Goal: Information Seeking & Learning: Get advice/opinions

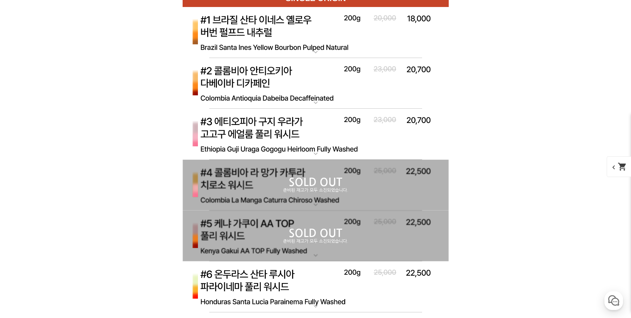
scroll to position [2031, 0]
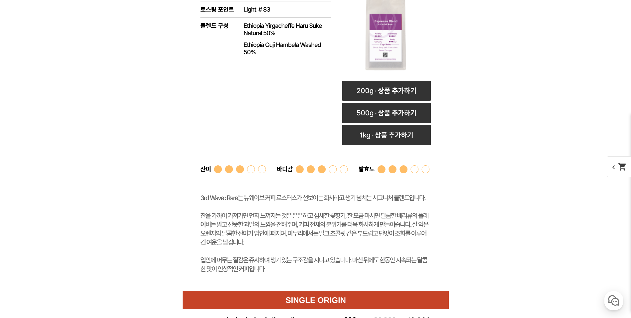
scroll to position [2064, 0]
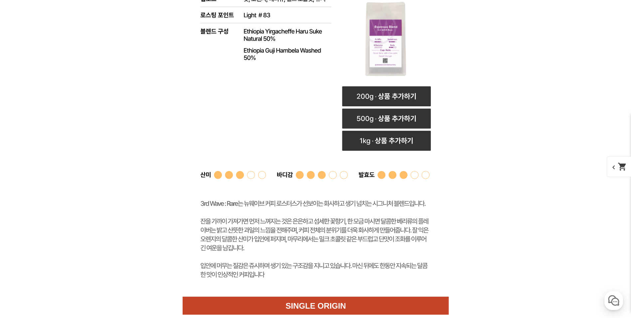
drag, startPoint x: 314, startPoint y: 102, endPoint x: 323, endPoint y: 107, distance: 10.1
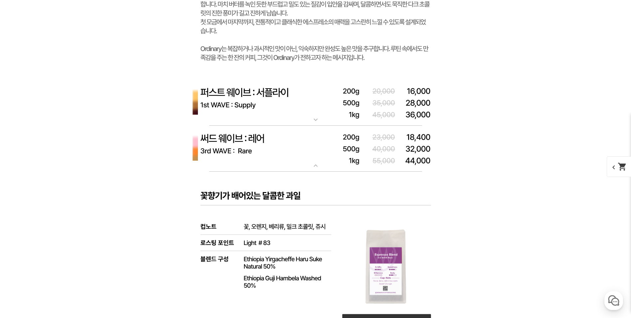
scroll to position [2330, 0]
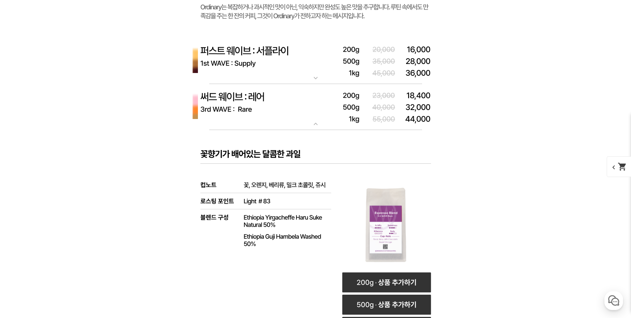
click at [315, 82] on mat-icon "expand_more" at bounding box center [315, 78] width 13 height 8
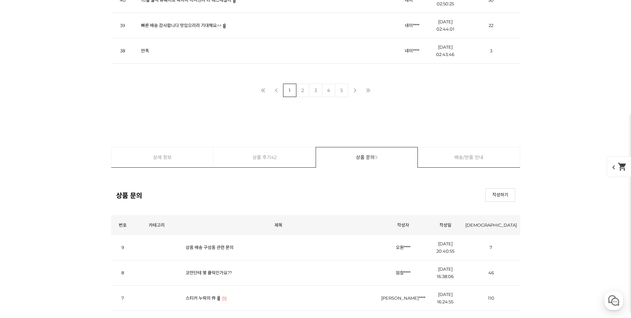
scroll to position [10251, 0]
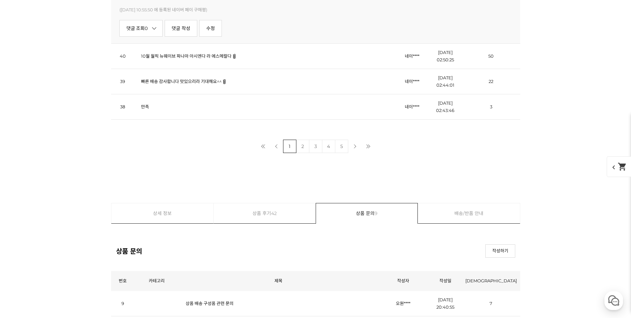
scroll to position [10551, 0]
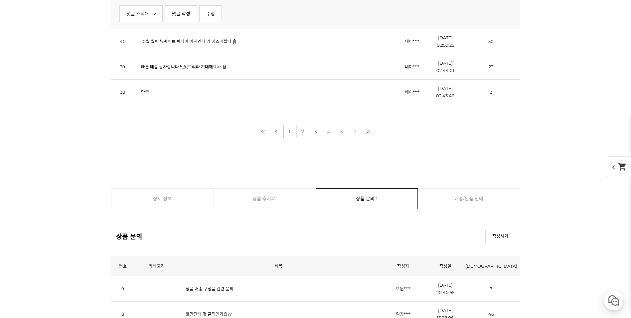
click at [179, 69] on link "빠른 배송 감사합니다 맛있으리라 기대해요^^" at bounding box center [181, 66] width 81 height 5
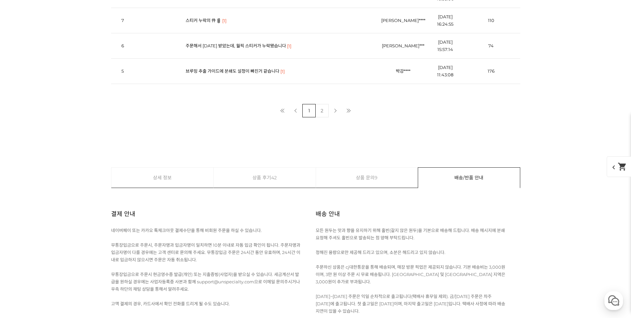
scroll to position [10618, 0]
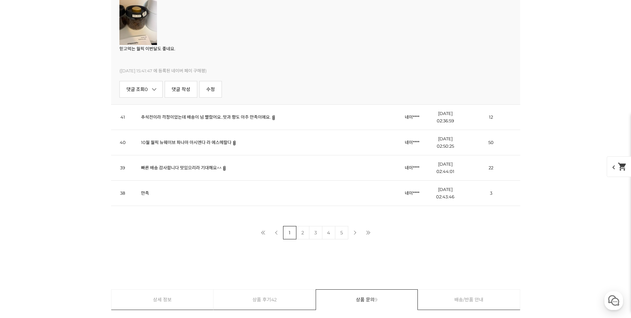
click at [145, 45] on img at bounding box center [139, 20] width 38 height 50
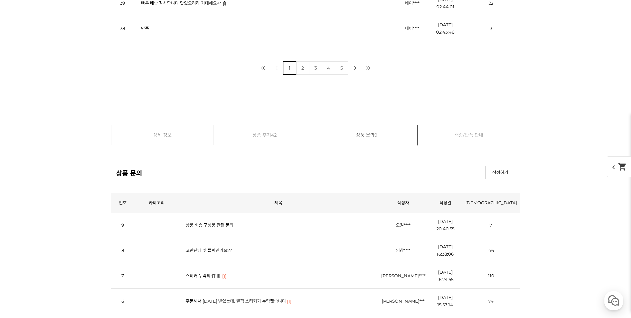
scroll to position [10356, 0]
click at [143, 29] on link "만족" at bounding box center [145, 26] width 8 height 5
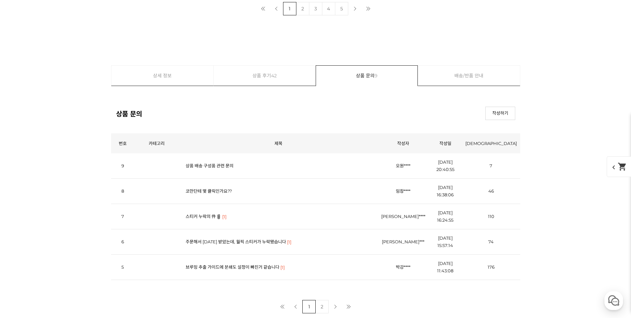
click at [304, 15] on link "2" at bounding box center [302, 8] width 13 height 13
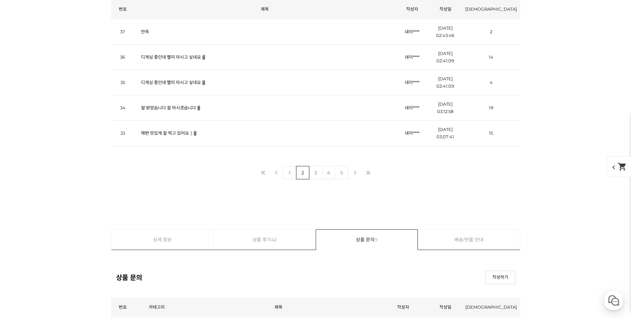
click at [316, 176] on link "3" at bounding box center [315, 172] width 13 height 13
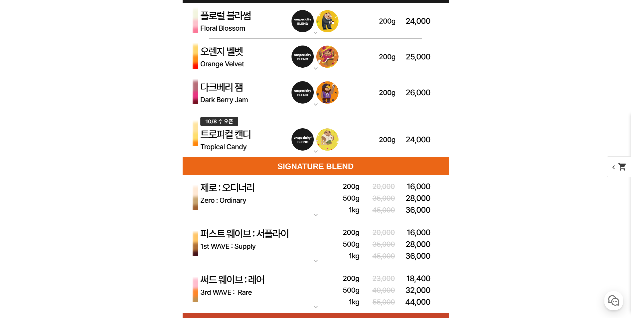
scroll to position [1896, 0]
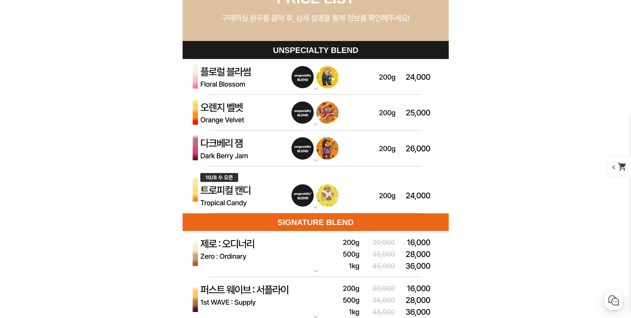
click at [317, 123] on mat-icon "expand_more" at bounding box center [315, 124] width 13 height 8
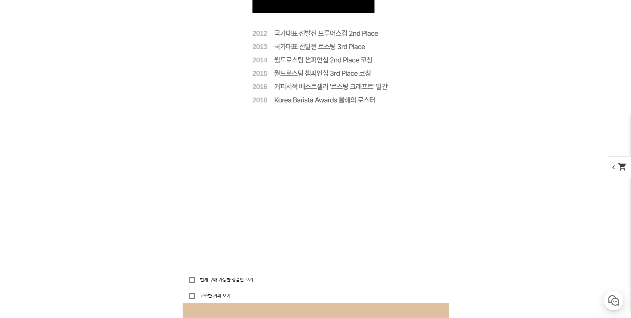
scroll to position [1589, 0]
